Goal: Check status: Check status

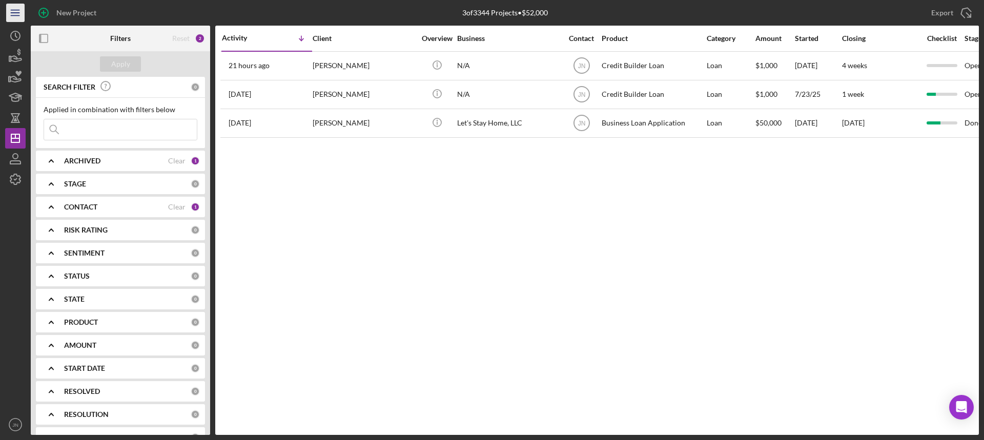
click at [12, 14] on icon "Icon/Menu" at bounding box center [15, 13] width 23 height 23
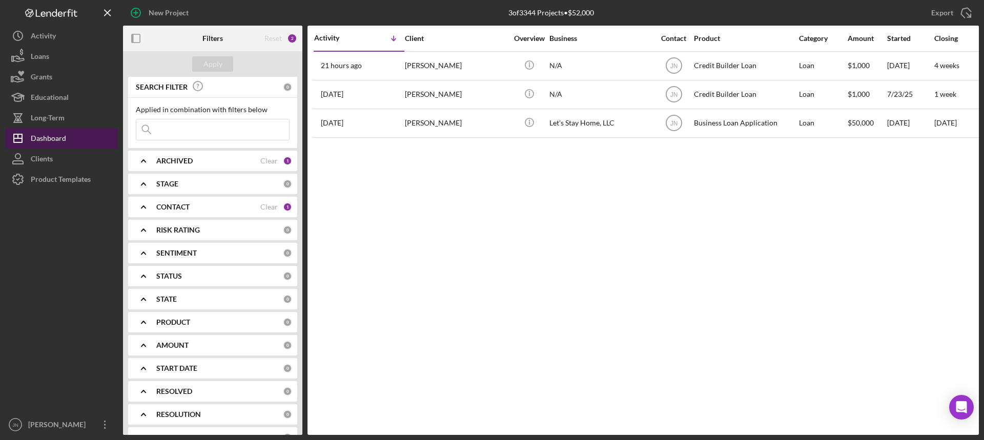
click at [30, 139] on icon "Icon/Dashboard" at bounding box center [18, 139] width 26 height 26
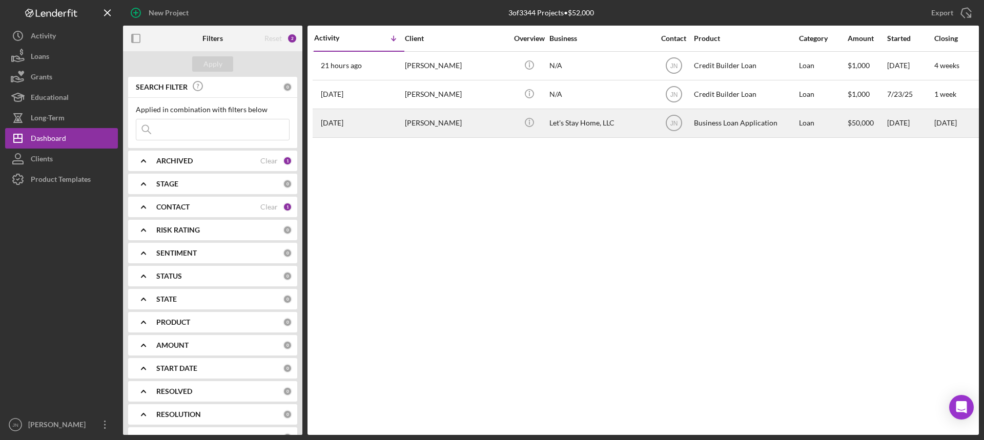
click at [436, 122] on div "[PERSON_NAME]" at bounding box center [456, 123] width 102 height 27
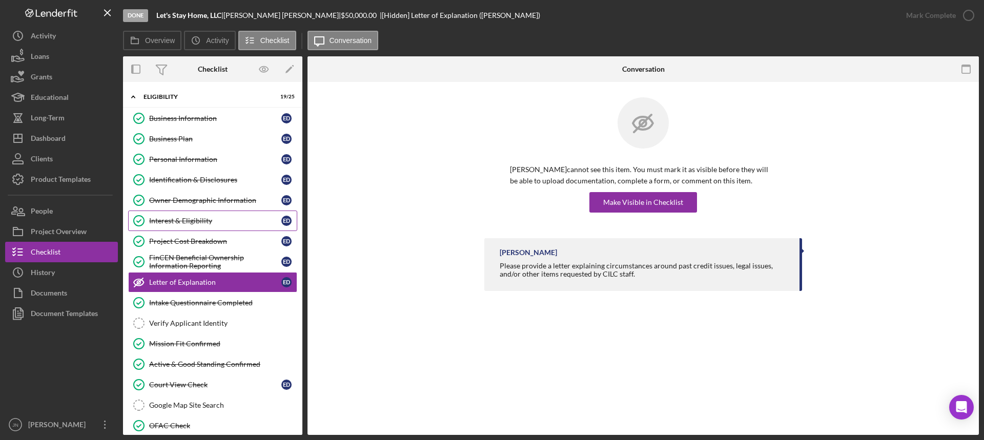
click at [214, 219] on div "Interest & Eligibility" at bounding box center [215, 221] width 132 height 8
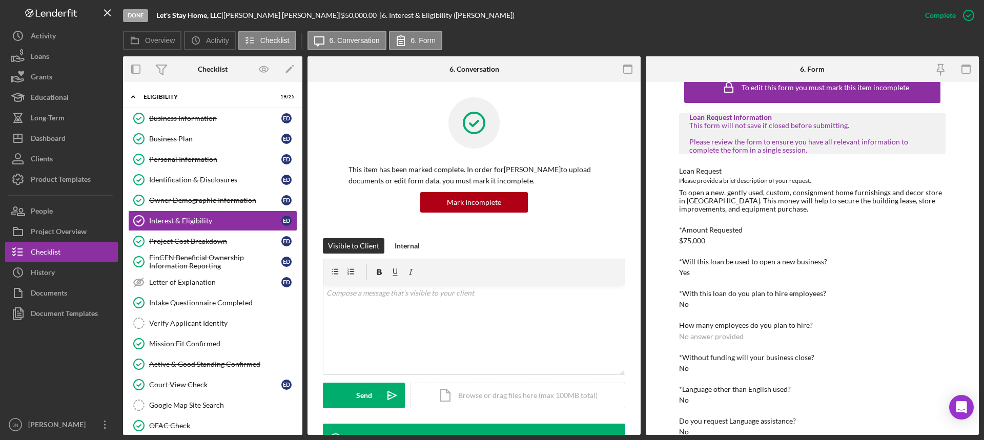
scroll to position [36, 0]
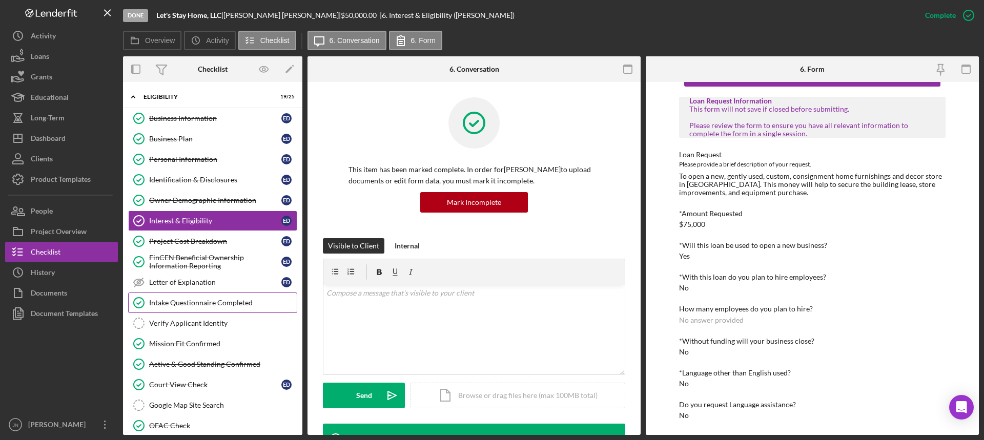
click at [221, 307] on link "Intake Questionnaire Completed Intake Questionnaire Completed" at bounding box center [212, 303] width 169 height 20
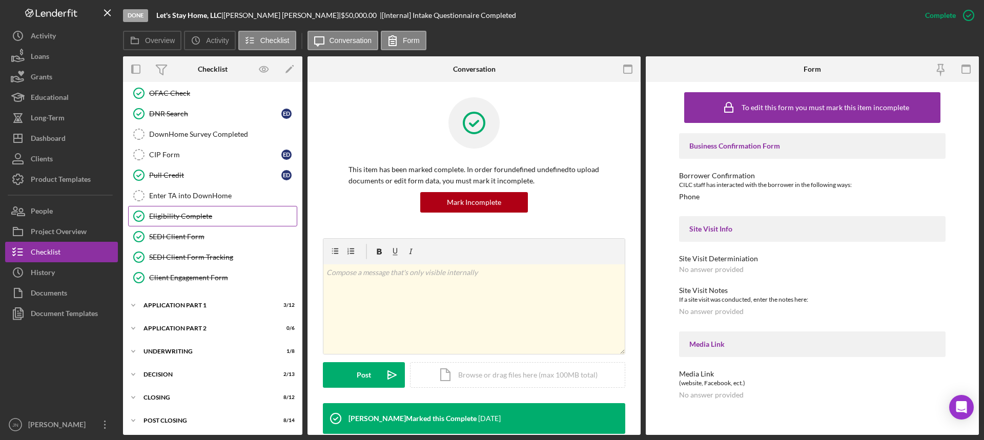
scroll to position [334, 0]
click at [172, 304] on div "Application Part 1" at bounding box center [216, 304] width 146 height 6
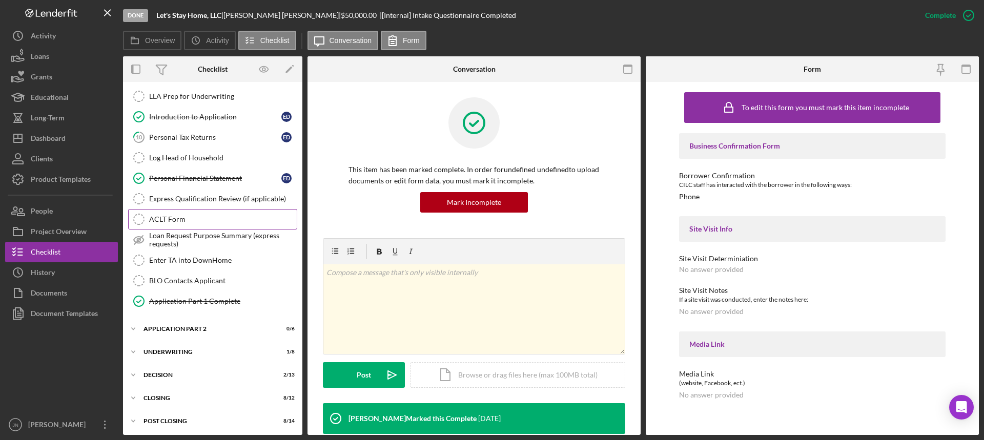
scroll to position [586, 0]
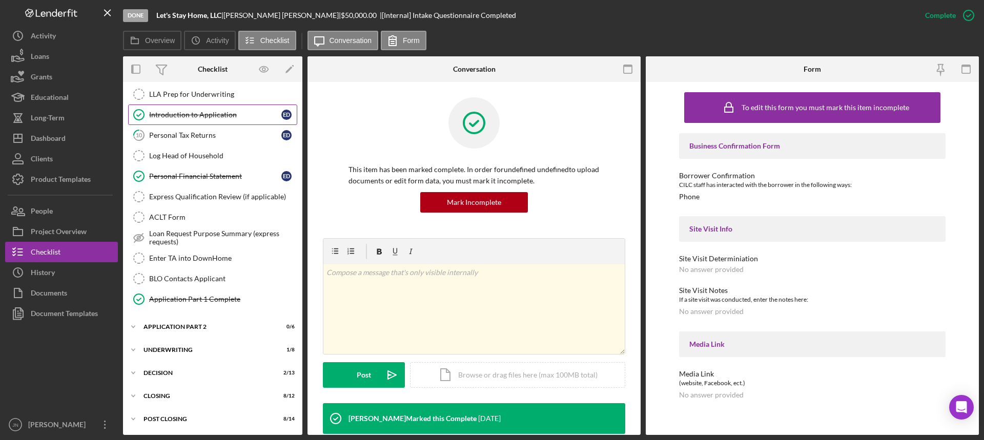
click at [217, 108] on link "Introduction to Application Introduction to Application E D" at bounding box center [212, 115] width 169 height 20
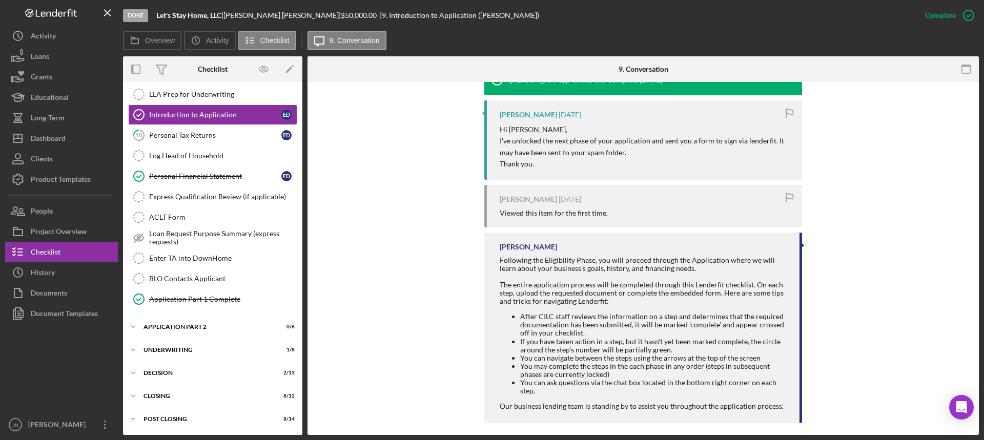
scroll to position [360, 0]
click at [186, 325] on div "Application Part 2" at bounding box center [216, 327] width 146 height 6
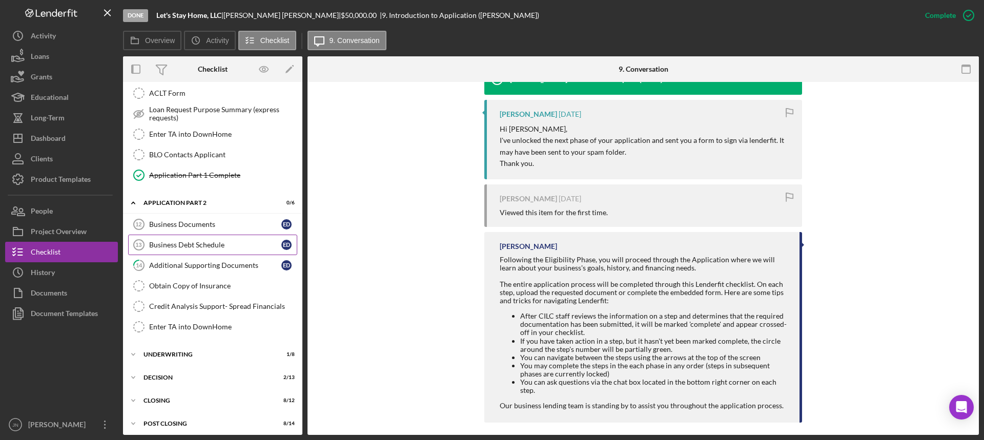
scroll to position [714, 0]
